Goal: Check status

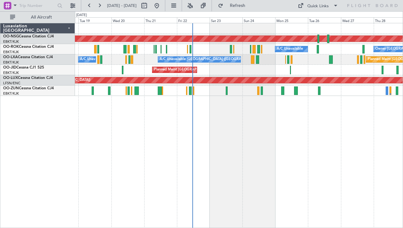
click at [284, 124] on div "Planned Maint [GEOGRAPHIC_DATA] ([GEOGRAPHIC_DATA]) A/C Unavailable Owner [GEOG…" at bounding box center [239, 125] width 328 height 205
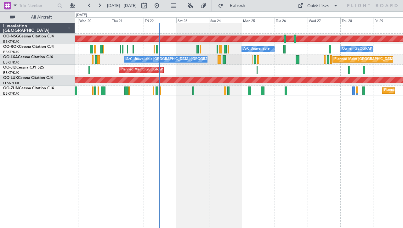
click at [277, 113] on div "Planned Maint [GEOGRAPHIC_DATA] ([GEOGRAPHIC_DATA]) A/C Unavailable Owner [GEOG…" at bounding box center [239, 125] width 328 height 205
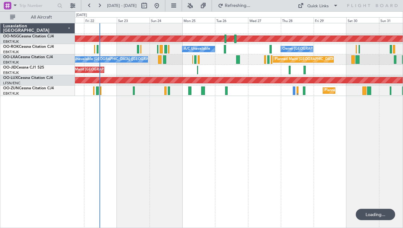
click at [264, 114] on div "Planned Maint [GEOGRAPHIC_DATA] ([GEOGRAPHIC_DATA]) A/C Unavailable Owner [GEOG…" at bounding box center [239, 125] width 328 height 205
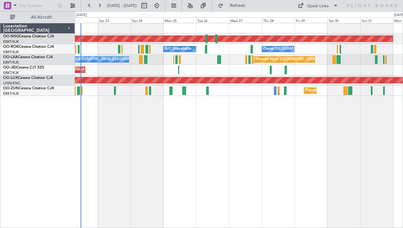
click at [215, 134] on div "Planned Maint [GEOGRAPHIC_DATA] ([GEOGRAPHIC_DATA]) Owner [GEOGRAPHIC_DATA]-[GE…" at bounding box center [239, 125] width 328 height 205
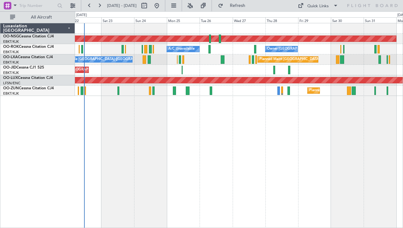
click at [259, 103] on div "Planned Maint [GEOGRAPHIC_DATA] ([GEOGRAPHIC_DATA]) Owner [GEOGRAPHIC_DATA]-[GE…" at bounding box center [239, 125] width 328 height 205
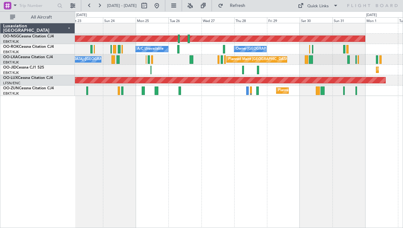
click at [248, 109] on div "Planned Maint [GEOGRAPHIC_DATA] ([GEOGRAPHIC_DATA]) Owner [GEOGRAPHIC_DATA]-[GE…" at bounding box center [239, 125] width 328 height 205
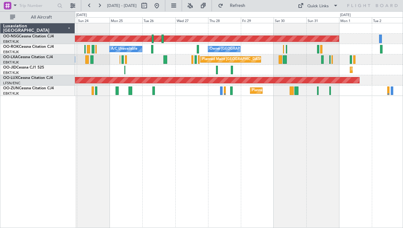
click at [230, 108] on div "Planned Maint [GEOGRAPHIC_DATA] ([GEOGRAPHIC_DATA]) Owner [GEOGRAPHIC_DATA]-[GE…" at bounding box center [239, 125] width 328 height 205
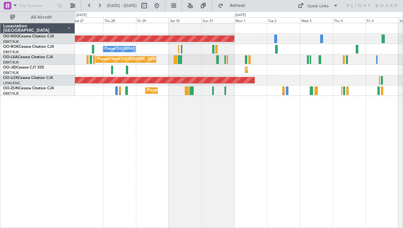
click at [207, 110] on div "Planned Maint [GEOGRAPHIC_DATA] ([GEOGRAPHIC_DATA]) Owner [GEOGRAPHIC_DATA]-[GE…" at bounding box center [239, 125] width 328 height 205
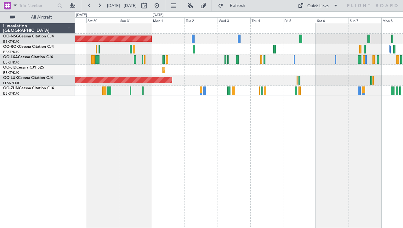
click at [277, 70] on div "Planned Maint Kortrijk-[GEOGRAPHIC_DATA]" at bounding box center [238, 70] width 327 height 10
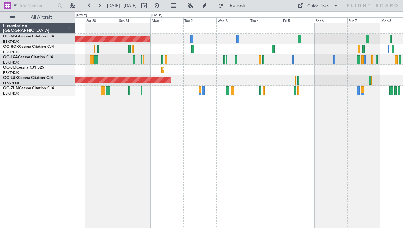
click at [264, 109] on div "Planned Maint [GEOGRAPHIC_DATA] ([GEOGRAPHIC_DATA]) Owner [GEOGRAPHIC_DATA]-[GE…" at bounding box center [239, 125] width 328 height 205
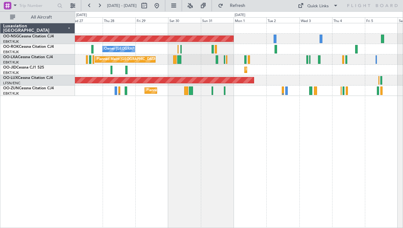
click at [293, 112] on div "Planned Maint [GEOGRAPHIC_DATA] ([GEOGRAPHIC_DATA]) Owner [GEOGRAPHIC_DATA]-[GE…" at bounding box center [239, 125] width 328 height 205
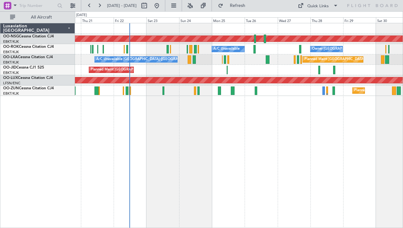
click at [330, 111] on div "Planned Maint [GEOGRAPHIC_DATA] ([GEOGRAPHIC_DATA]) Owner [GEOGRAPHIC_DATA]-[GE…" at bounding box center [239, 125] width 328 height 205
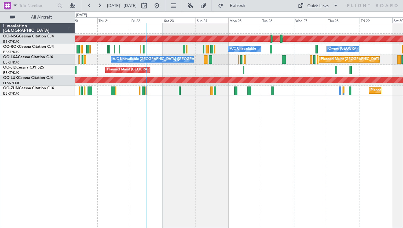
click at [277, 119] on div "Planned Maint [GEOGRAPHIC_DATA] ([GEOGRAPHIC_DATA]) Owner [GEOGRAPHIC_DATA]-[GE…" at bounding box center [239, 125] width 328 height 205
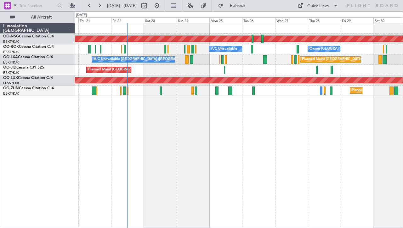
click at [215, 120] on div "Planned Maint [GEOGRAPHIC_DATA] ([GEOGRAPHIC_DATA]) Owner [GEOGRAPHIC_DATA]-[GE…" at bounding box center [239, 125] width 328 height 205
